Goal: Book appointment/travel/reservation

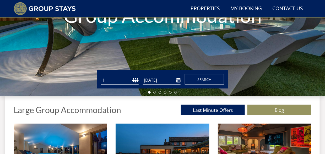
scroll to position [119, 0]
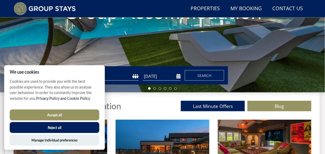
click at [136, 77] on select "1 2 3 4 5 6 7 8 9 10 11 12 13 14 15 16 17 18 19 20 21 22 23 24 25 26 27 28 29 3…" at bounding box center [120, 76] width 38 height 9
select select "8"
click at [101, 73] on select "1 2 3 4 5 6 7 8 9 10 11 12 13 14 15 16 17 18 19 20 21 22 23 24 25 26 27 28 29 3…" at bounding box center [120, 76] width 38 height 9
click at [163, 77] on input "[DATE]" at bounding box center [162, 76] width 38 height 9
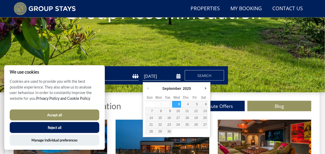
click at [60, 115] on button "Accept all" at bounding box center [55, 115] width 90 height 11
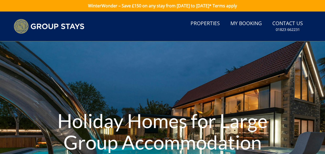
scroll to position [131, 0]
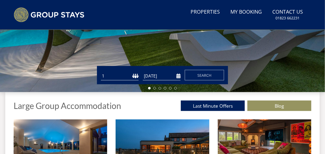
click at [179, 78] on input "[DATE]" at bounding box center [162, 76] width 38 height 9
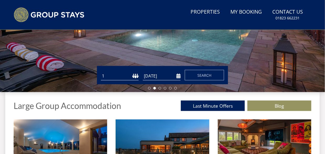
click at [178, 78] on input "[DATE]" at bounding box center [162, 76] width 38 height 9
click at [179, 78] on input "[DATE]" at bounding box center [162, 76] width 38 height 9
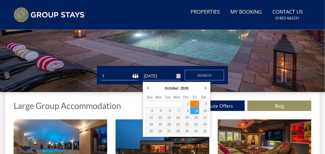
type input "[DATE]"
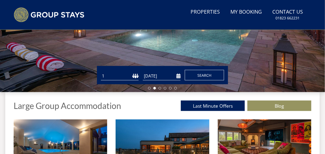
click at [203, 78] on span "Search" at bounding box center [204, 75] width 14 height 5
click at [134, 78] on select "1 2 3 4 5 6 7 8 9 10 11 12 13 14 15 16 17 18 19 20 21 22 23 24 25 26 27 28 29 3…" at bounding box center [120, 76] width 38 height 9
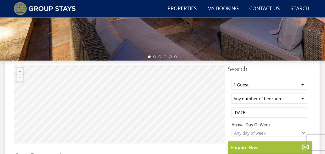
scroll to position [157, 0]
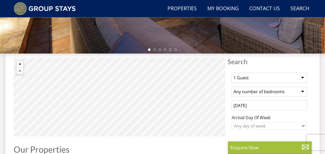
click at [302, 77] on select "1 Guest 2 Guests 3 Guests 4 Guests 5 Guests 6 Guests 7 Guests 8 Guests 9 Guests…" at bounding box center [270, 78] width 76 height 10
select select "8"
click at [232, 74] on select "1 Guest 2 Guests 3 Guests 4 Guests 5 Guests 6 Guests 7 Guests 8 Guests 9 Guests…" at bounding box center [270, 78] width 76 height 10
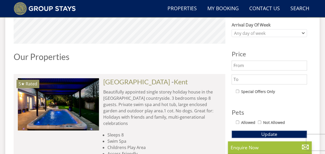
scroll to position [262, 0]
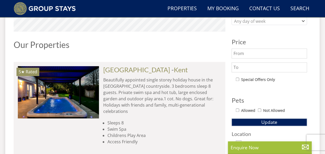
click at [238, 110] on input "Allowed" at bounding box center [237, 110] width 3 height 3
checkbox input "true"
click at [253, 126] on button "Update" at bounding box center [270, 122] width 76 height 7
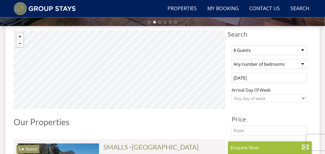
scroll to position [157, 0]
